Goal: Task Accomplishment & Management: Complete application form

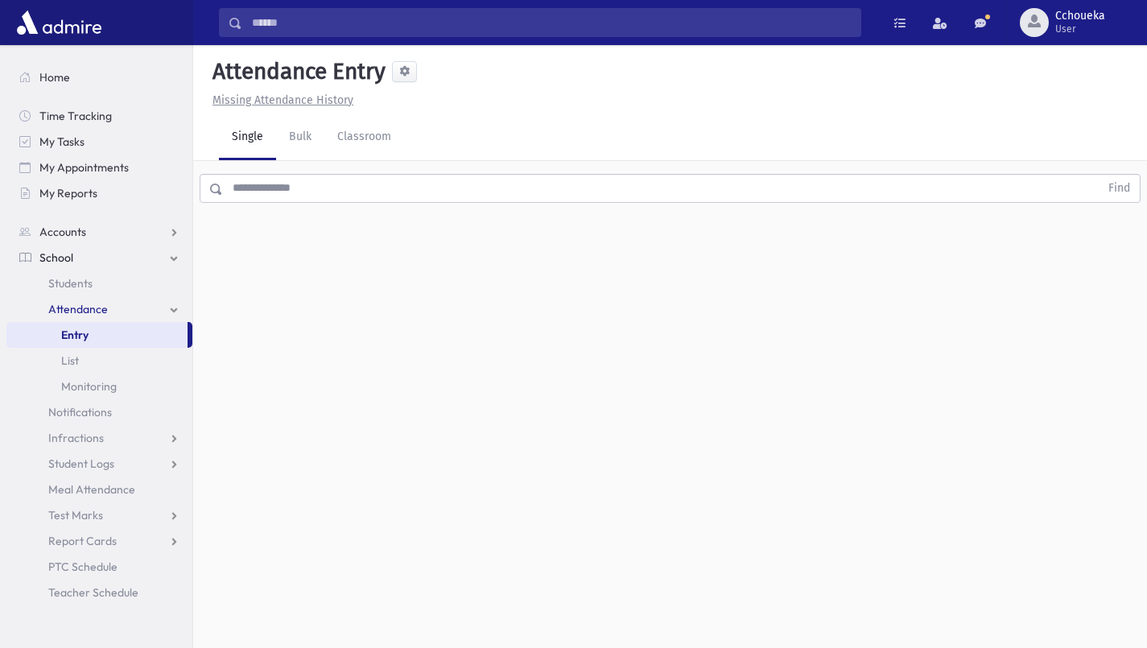
click at [397, 185] on input "text" at bounding box center [661, 188] width 876 height 29
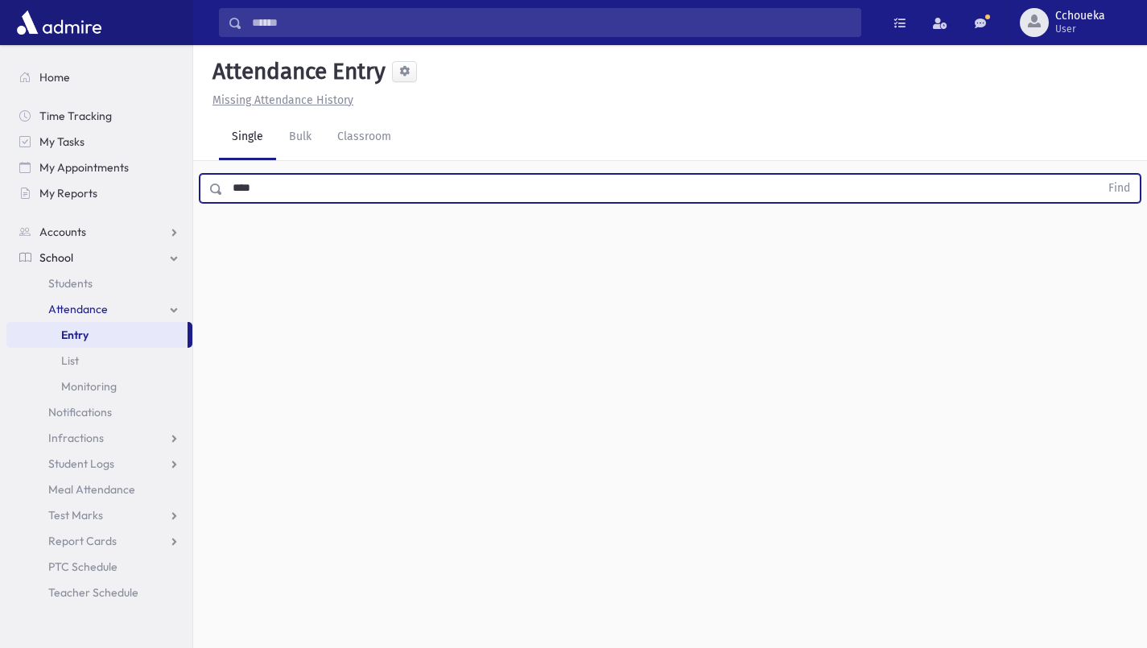
type input "****"
click at [1125, 192] on button "Find" at bounding box center [1119, 188] width 41 height 27
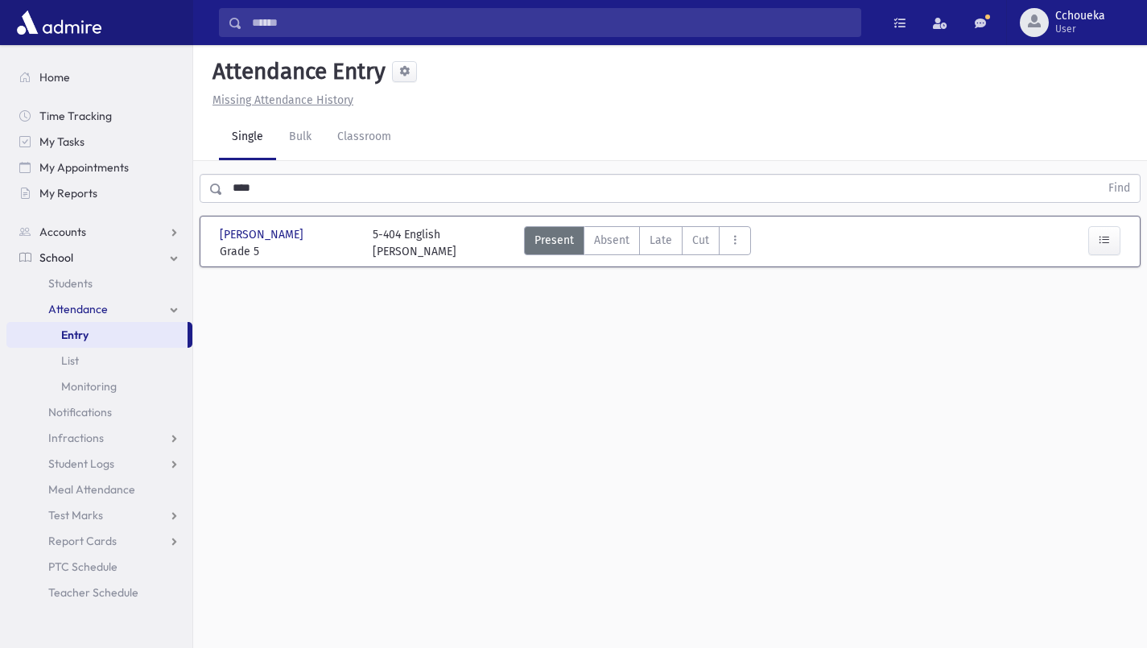
click at [276, 237] on span "[PERSON_NAME]" at bounding box center [263, 234] width 87 height 17
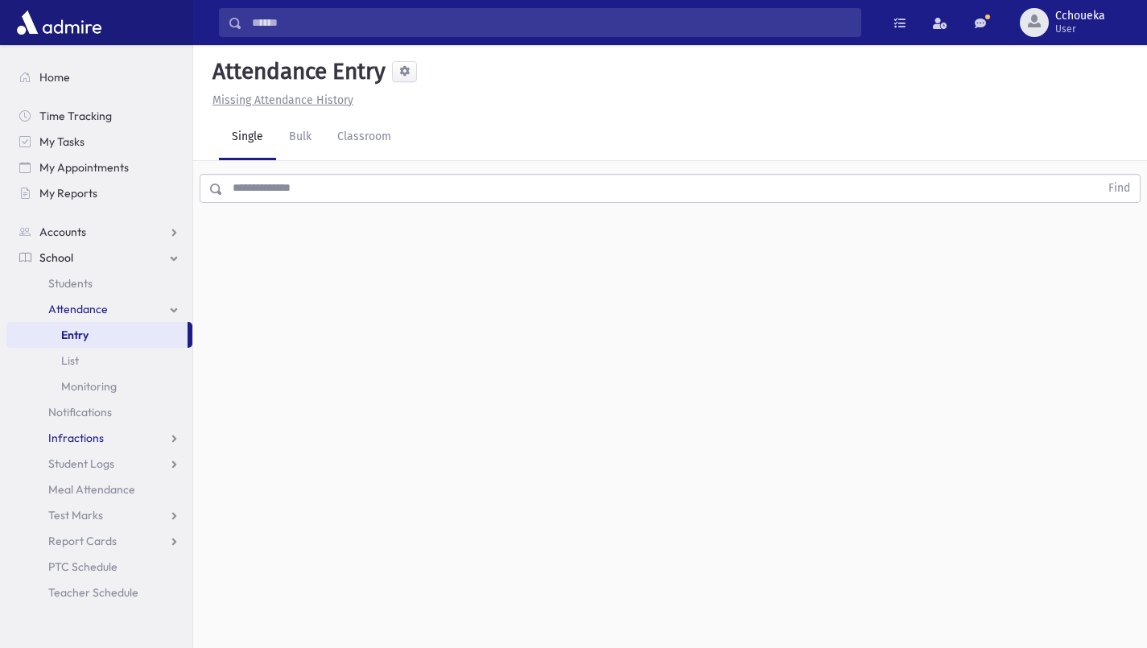
click at [105, 435] on link "Infractions" at bounding box center [99, 438] width 186 height 26
click at [103, 460] on link "Entry" at bounding box center [99, 464] width 186 height 26
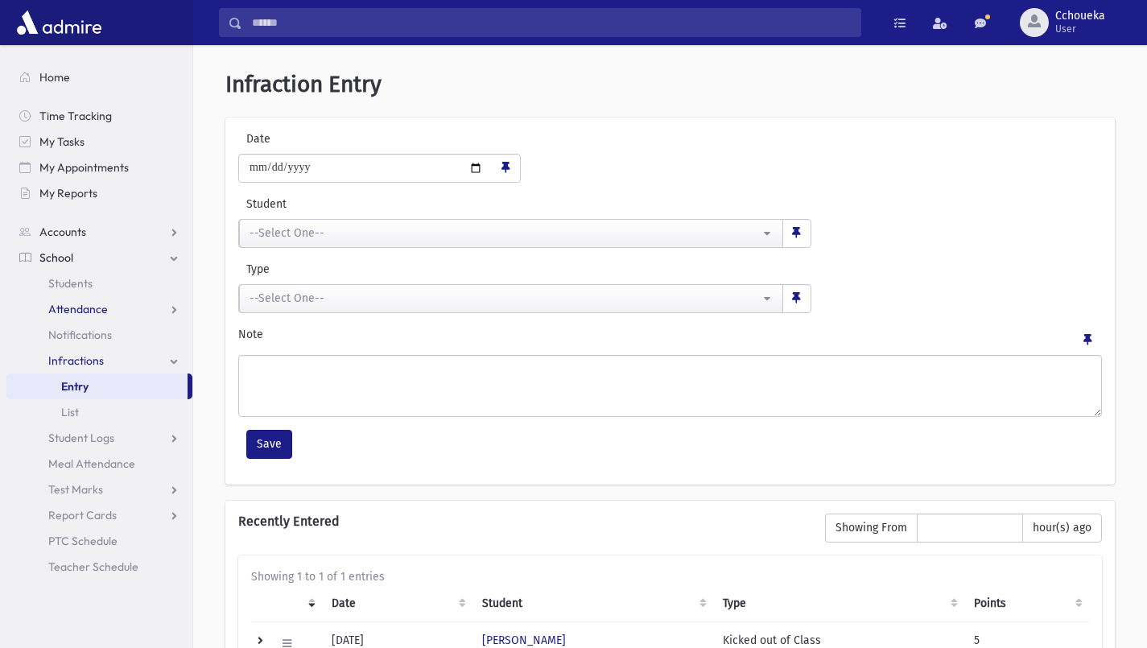
click at [88, 296] on link "Attendance" at bounding box center [99, 309] width 186 height 26
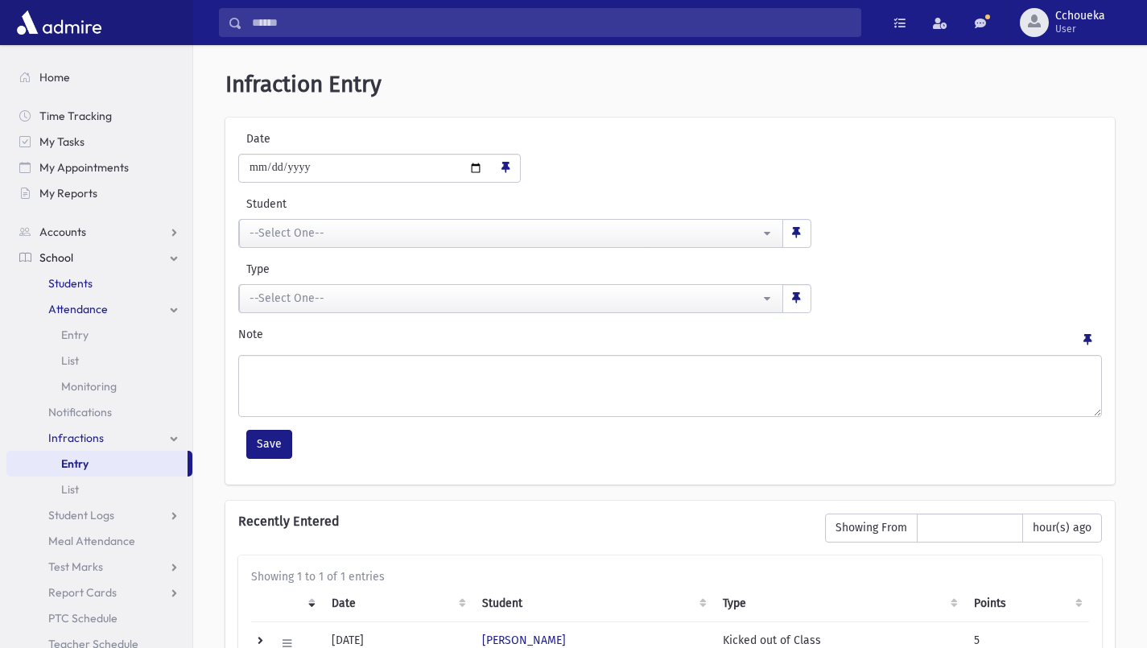
click at [80, 284] on span "Students" at bounding box center [70, 283] width 44 height 14
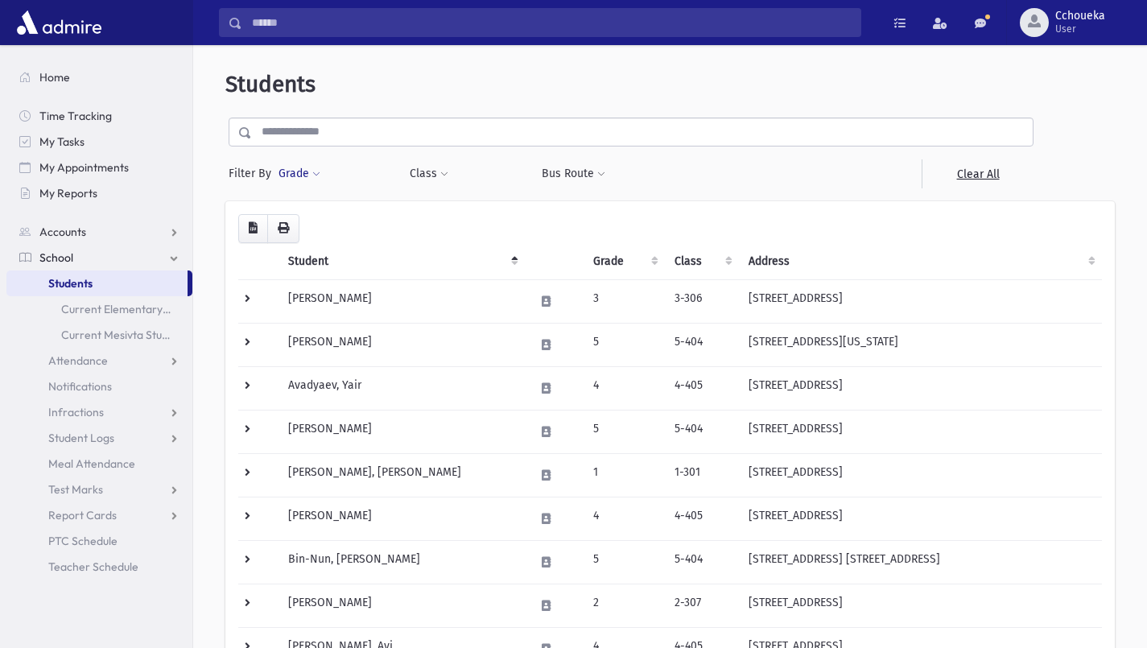
click at [315, 174] on span at bounding box center [316, 175] width 8 height 10
click at [425, 220] on ul at bounding box center [371, 219] width 167 height 24
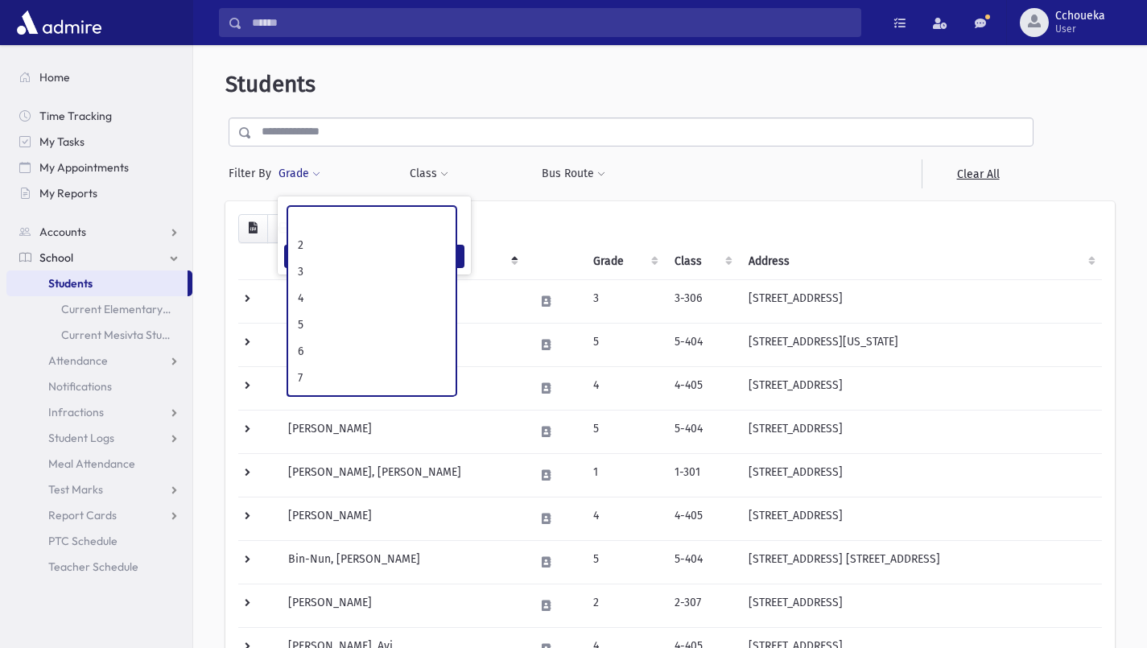
scroll to position [113, 0]
select select "*"
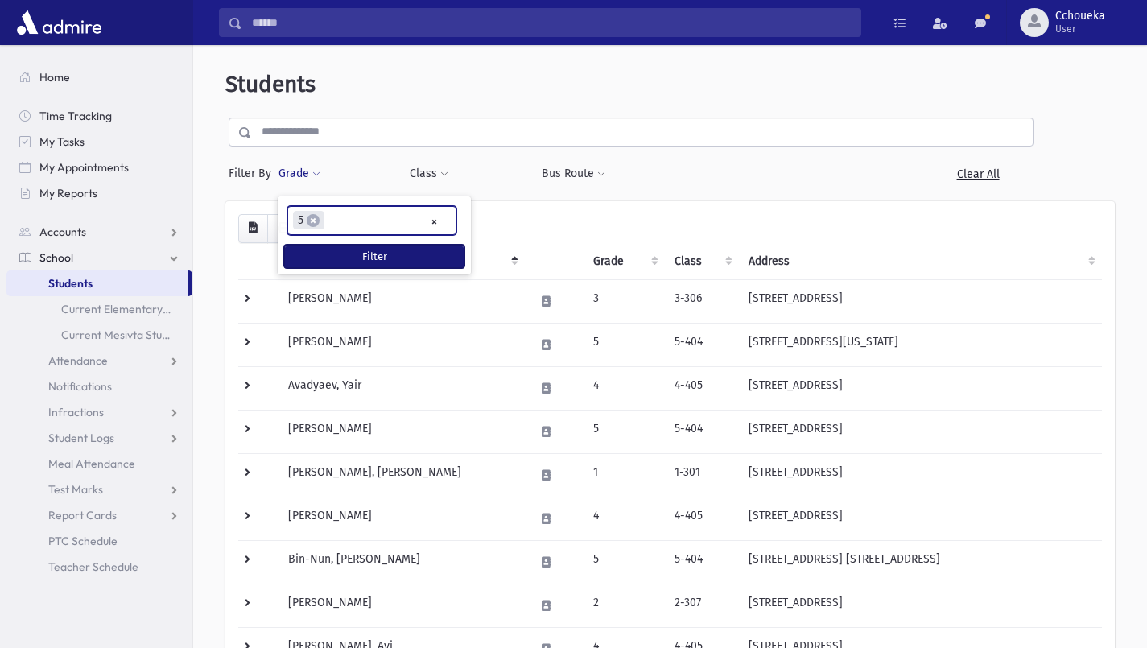
click at [433, 249] on button "Filter" at bounding box center [374, 256] width 180 height 23
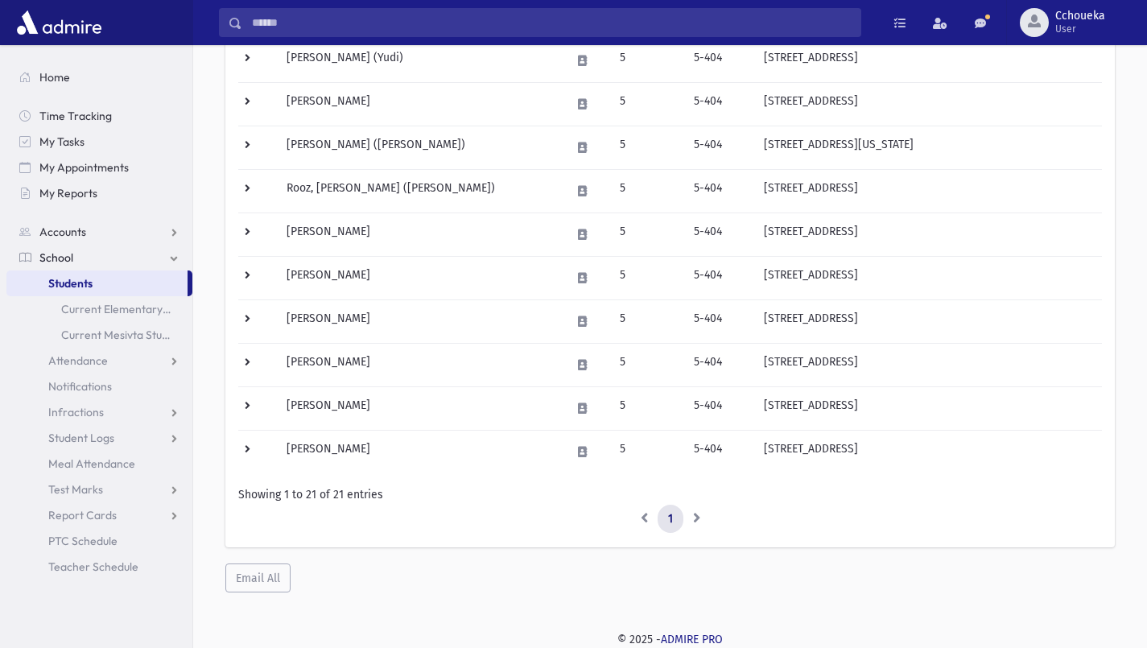
scroll to position [715, 0]
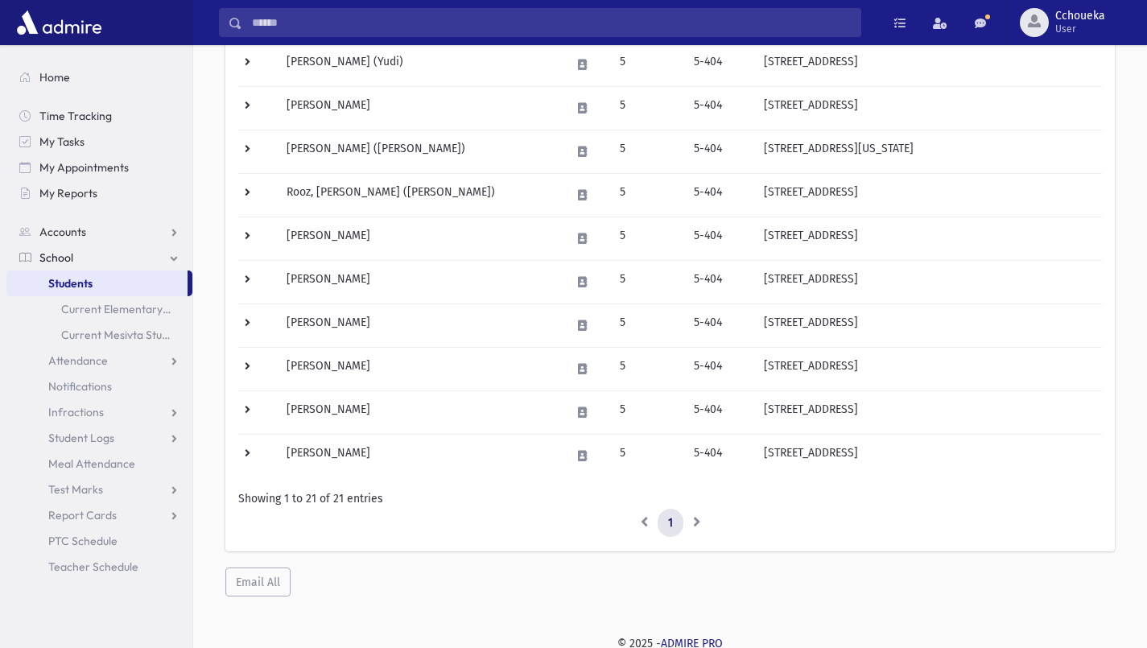
click at [248, 423] on td at bounding box center [257, 411] width 39 height 43
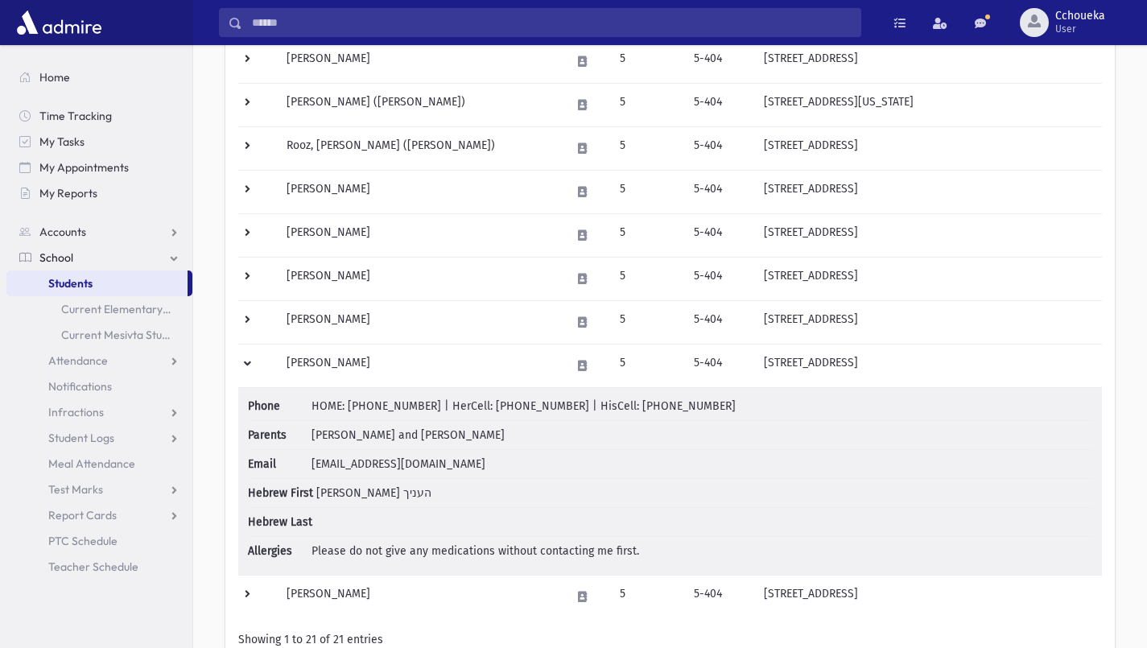
scroll to position [750, 0]
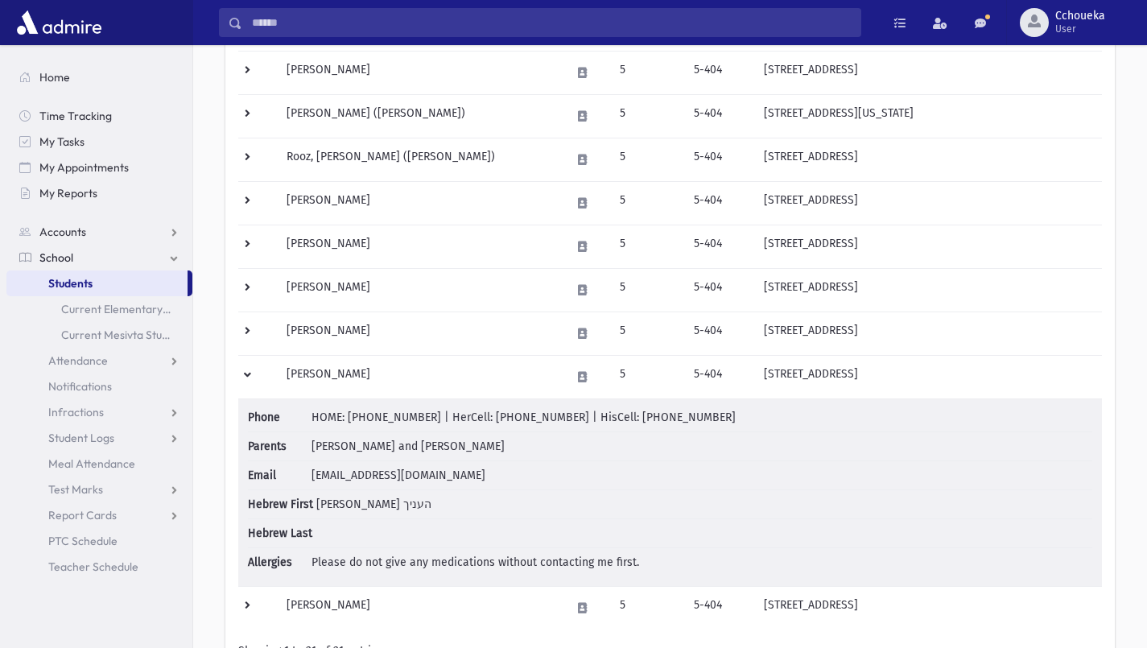
click at [414, 459] on li "Parents [PERSON_NAME] and [PERSON_NAME]" at bounding box center [670, 446] width 844 height 29
click at [257, 369] on td at bounding box center [257, 376] width 39 height 43
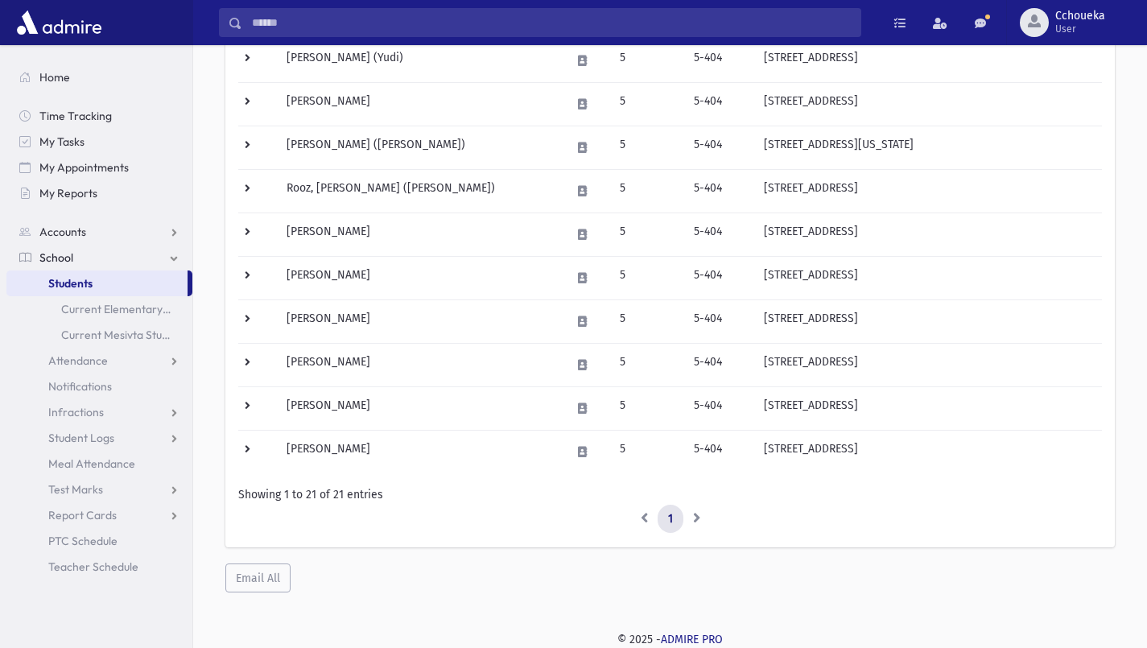
click at [328, 413] on td "[PERSON_NAME]" at bounding box center [419, 407] width 284 height 43
click at [342, 399] on td "[PERSON_NAME]" at bounding box center [419, 407] width 284 height 43
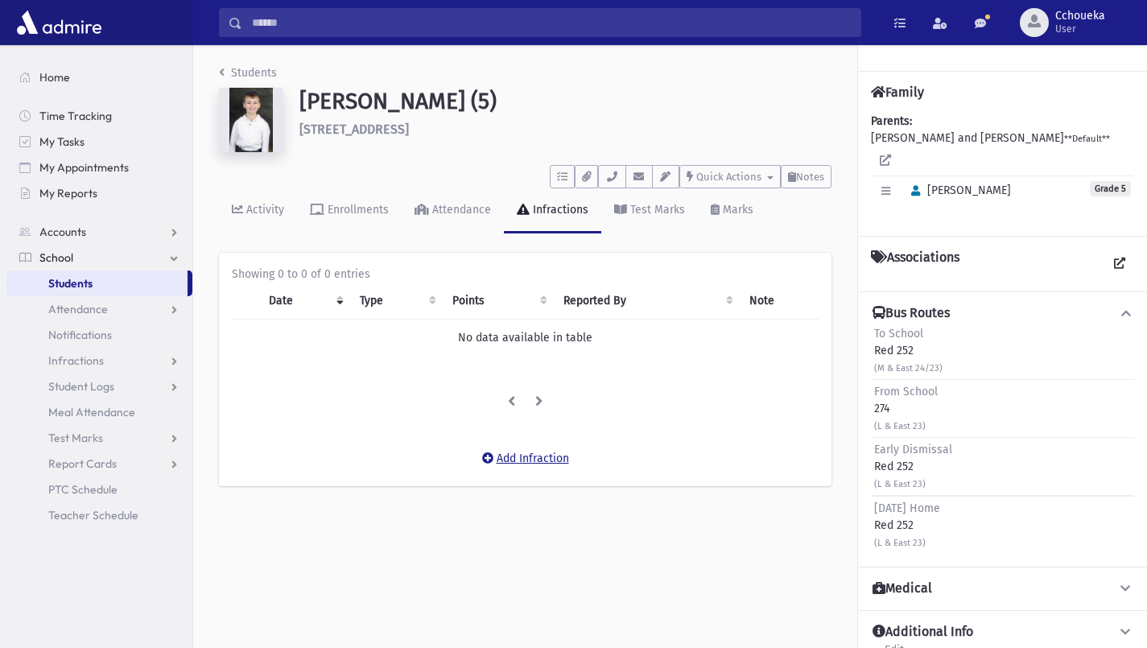
click at [546, 460] on button "Add Infraction" at bounding box center [526, 458] width 108 height 29
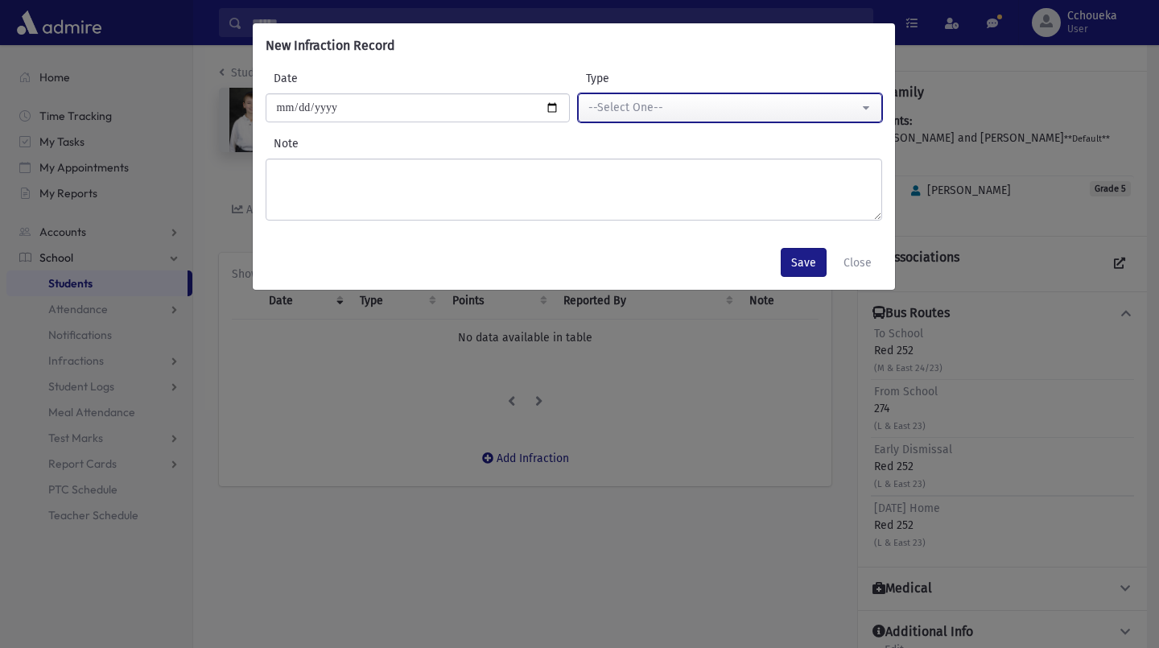
click at [846, 98] on button "--Select One--" at bounding box center [730, 107] width 304 height 29
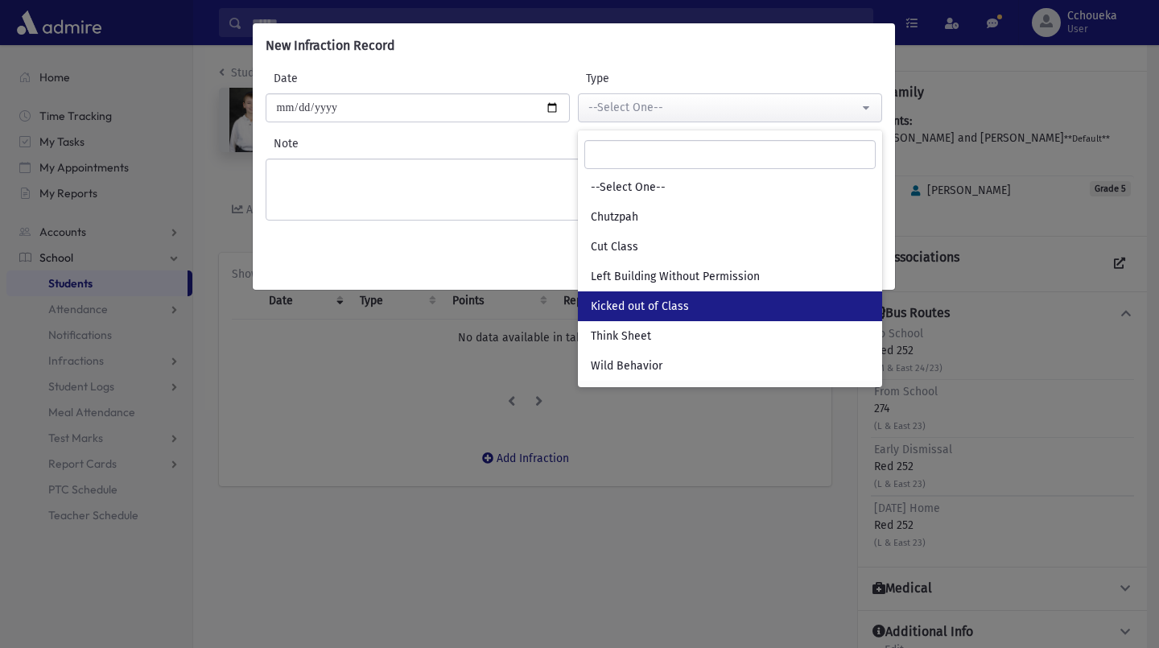
click at [702, 300] on link "Kicked out of Class" at bounding box center [730, 306] width 304 height 30
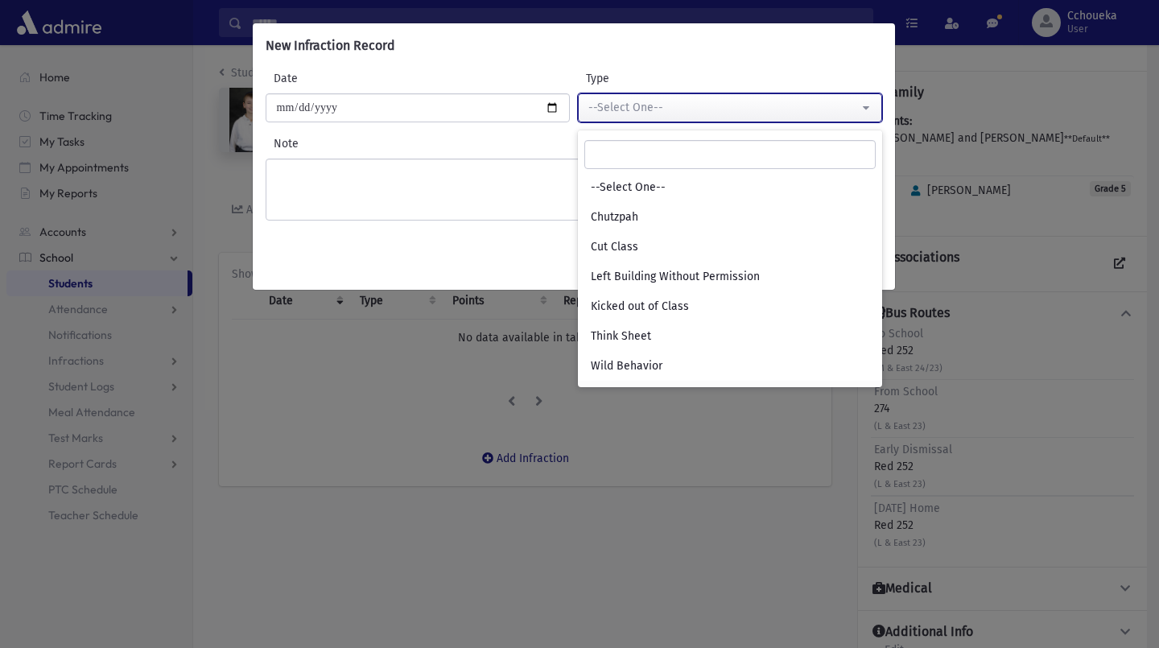
select select "*"
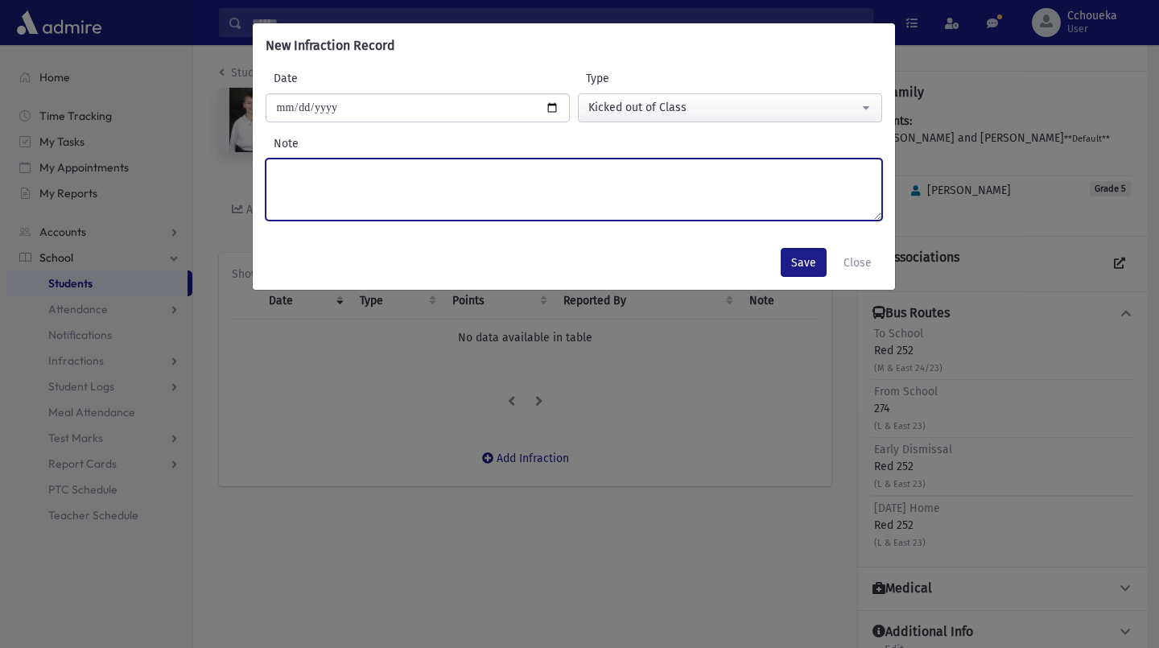
click at [691, 201] on textarea "Note" at bounding box center [574, 190] width 617 height 62
type textarea "**********"
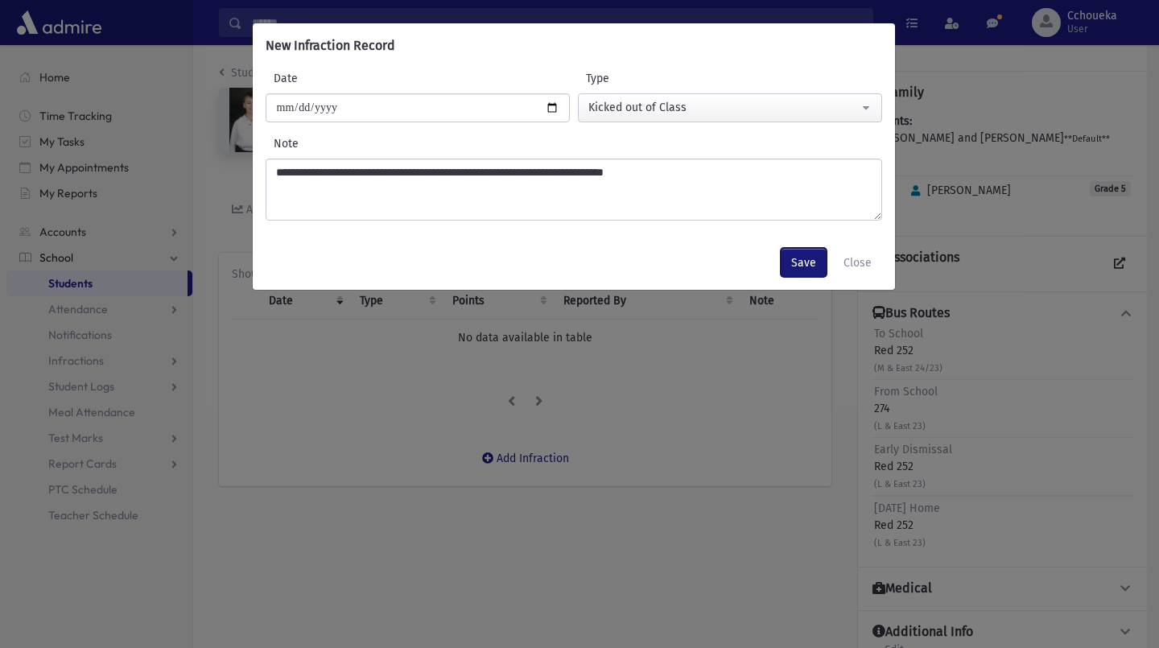
click at [804, 264] on button "Save" at bounding box center [804, 262] width 46 height 29
